Goal: Task Accomplishment & Management: Manage account settings

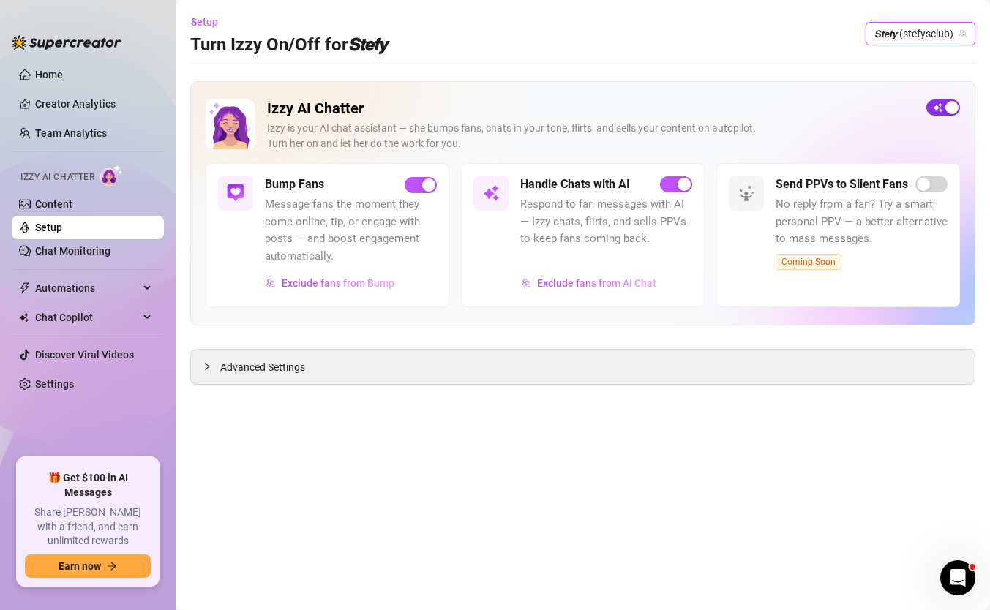
click at [942, 104] on span "button" at bounding box center [943, 107] width 34 height 16
click at [925, 37] on span "𝙎𝙩𝙚𝙛𝙮 (stefysclub)" at bounding box center [920, 34] width 92 height 22
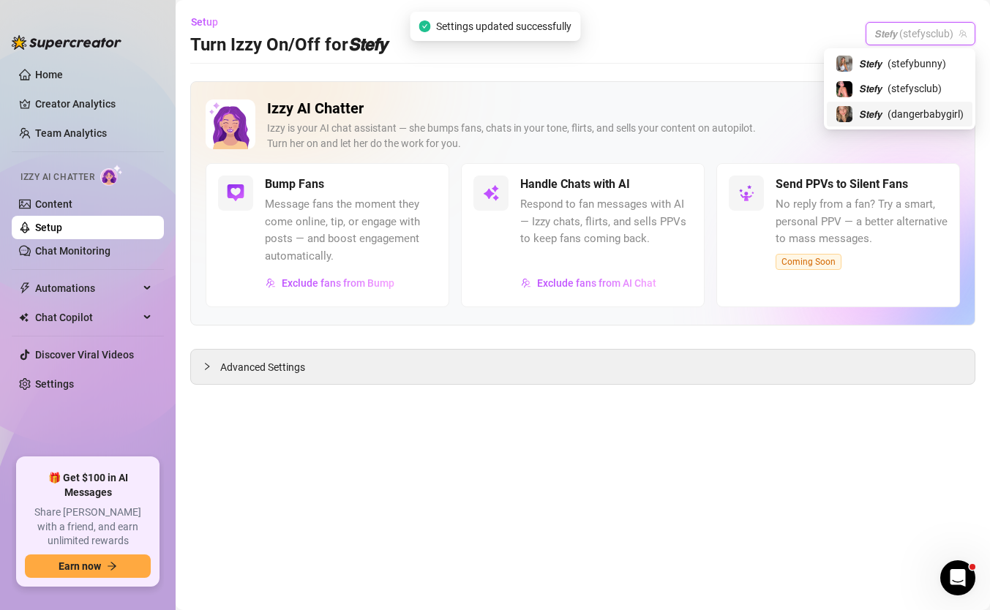
click at [896, 116] on span "( dangerbabygirl )" at bounding box center [925, 114] width 76 height 16
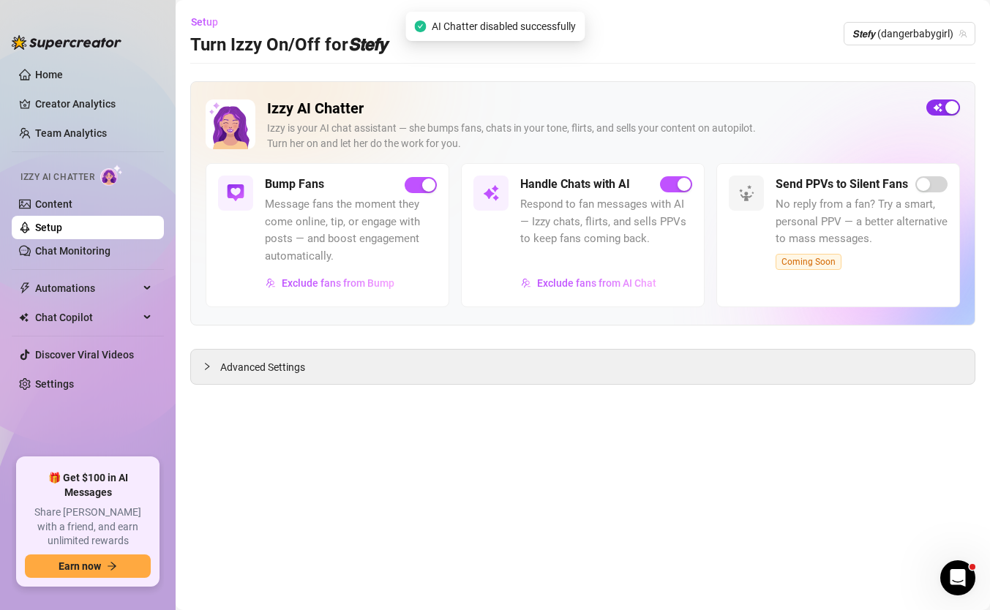
click at [950, 110] on div "button" at bounding box center [951, 107] width 13 height 13
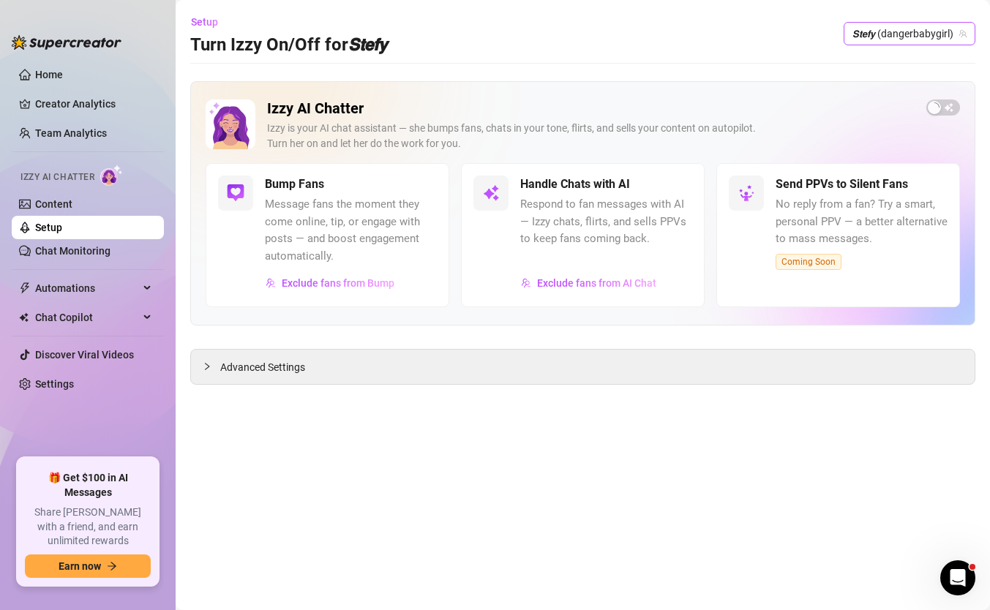
click at [914, 29] on span "𝙎𝙩𝙚𝙛𝙮 (dangerbabygirl)" at bounding box center [909, 34] width 114 height 22
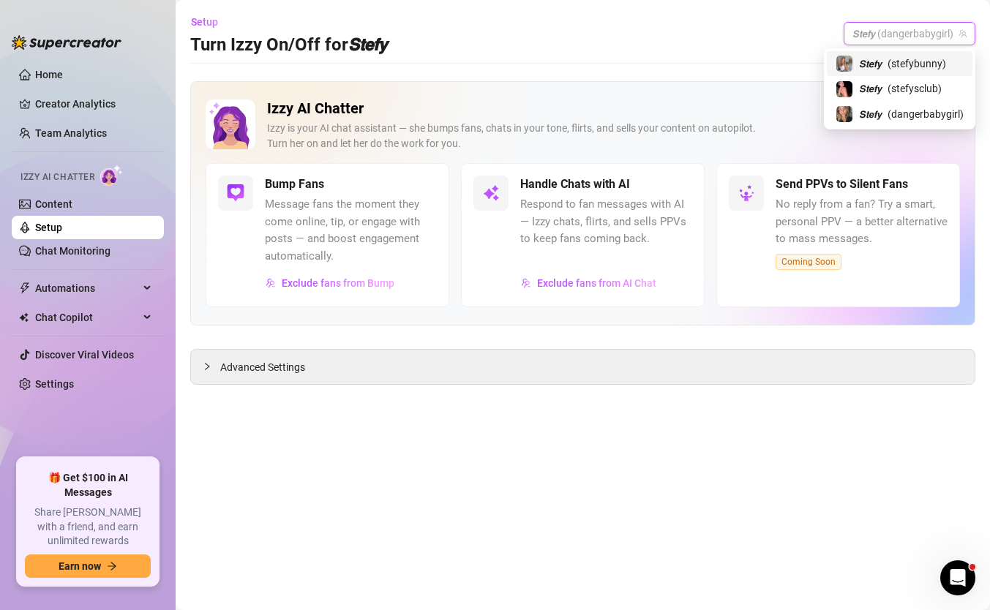
click at [772, 80] on main "Setup Turn Izzy On/Off for 𝙎𝙩𝙚𝙛𝙮 𝙎𝙩𝙚𝙛𝙮 (dangerbabygirl) Izzy AI Chatter [PERSON…" at bounding box center [583, 305] width 814 height 610
click at [889, 28] on span "𝙎𝙩𝙚𝙛𝙮 (dangerbabygirl)" at bounding box center [909, 34] width 114 height 22
click at [901, 106] on span "( dangerbabygirl )" at bounding box center [925, 114] width 76 height 16
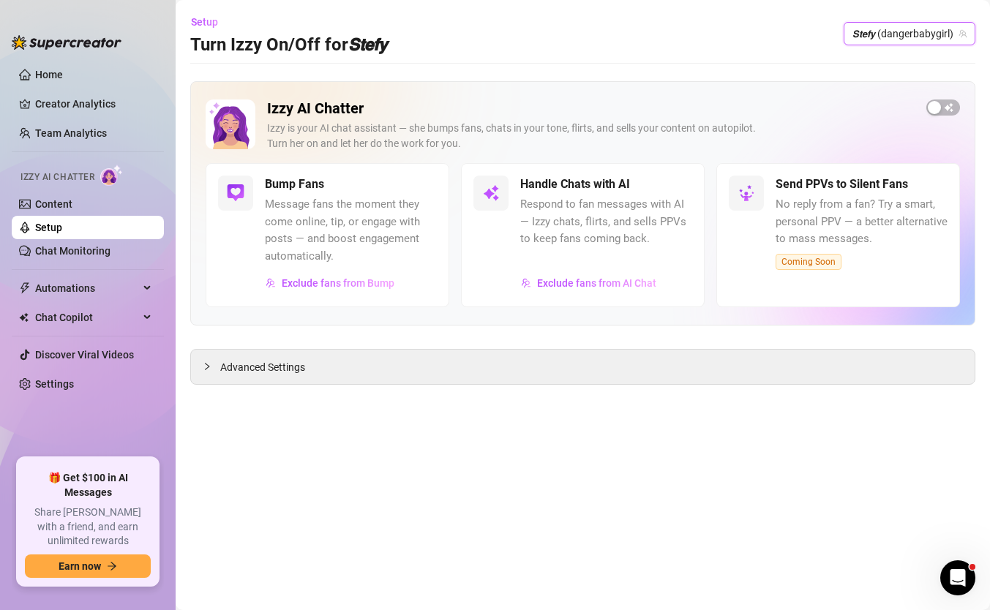
click at [930, 42] on span "𝙎𝙩𝙚𝙛𝙮 (dangerbabygirl)" at bounding box center [909, 34] width 114 height 22
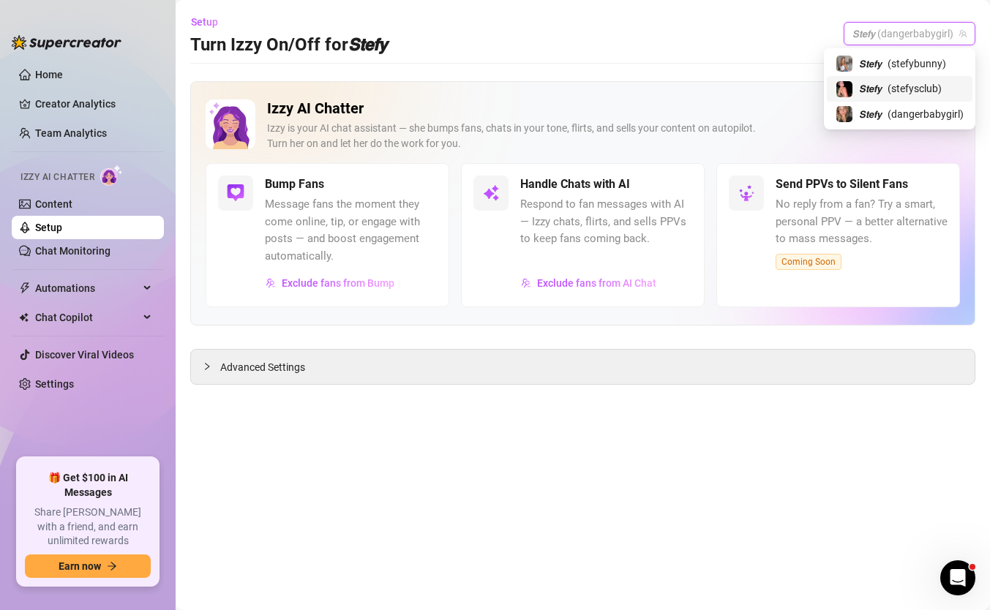
click at [912, 91] on span "( stefysclub )" at bounding box center [914, 88] width 54 height 16
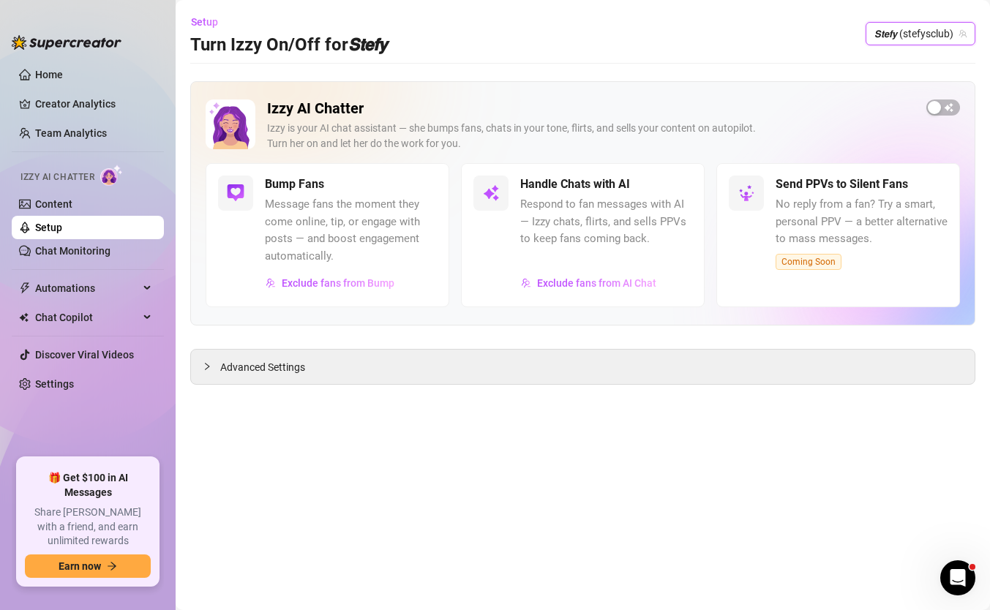
click at [925, 25] on span "𝙎𝙩𝙚𝙛𝙮 (stefysclub)" at bounding box center [920, 34] width 92 height 22
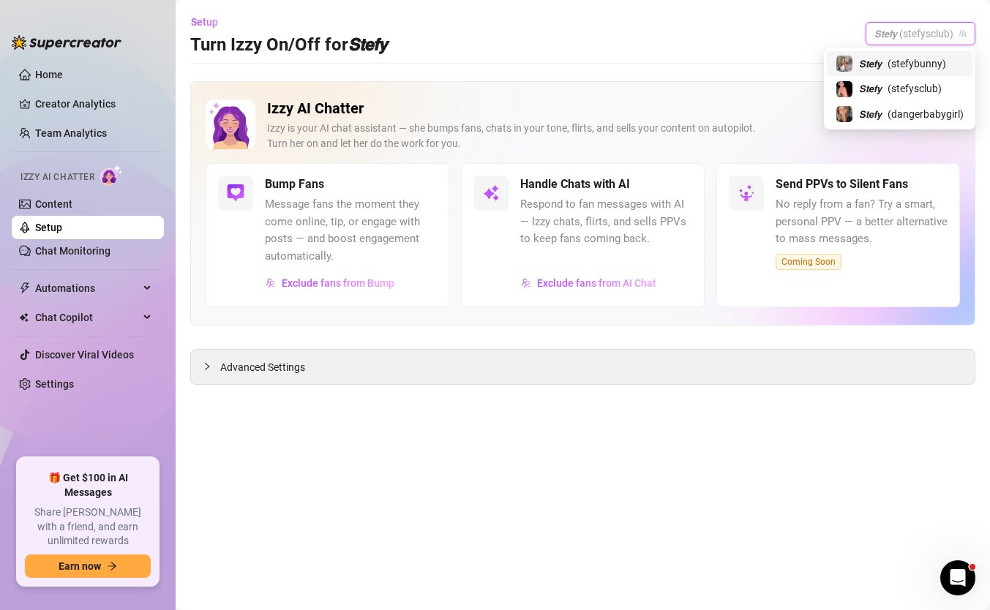
click at [920, 53] on div "𝙎𝙩𝙚𝙛𝙮 ( stefybunny )" at bounding box center [900, 63] width 146 height 25
